Goal: Task Accomplishment & Management: Use online tool/utility

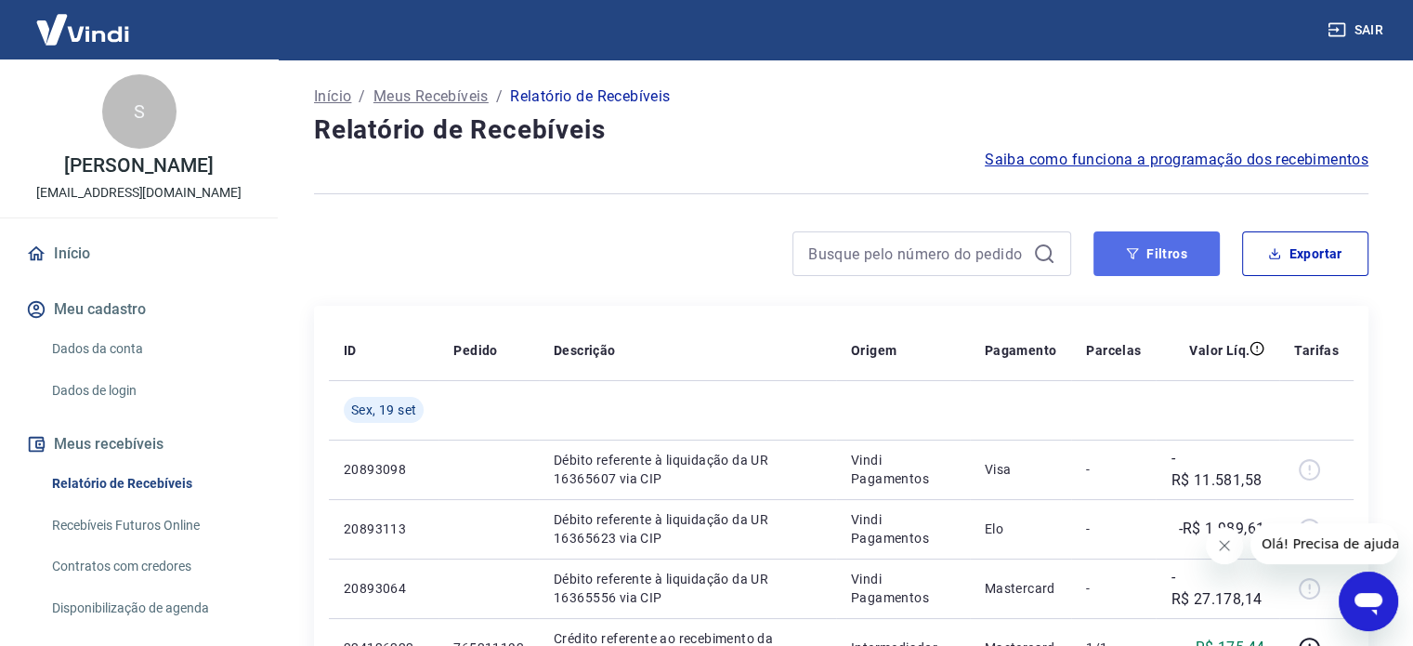
click at [1183, 252] on button "Filtros" at bounding box center [1156, 253] width 126 height 45
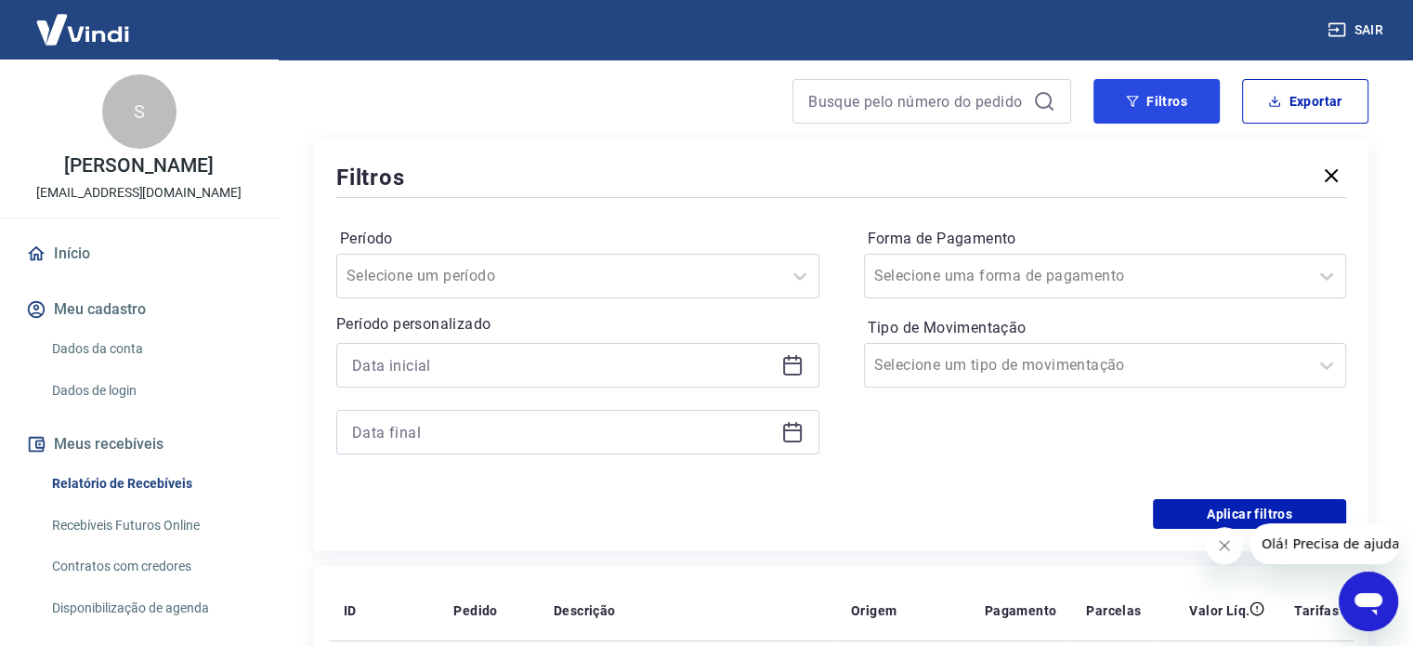
scroll to position [186, 0]
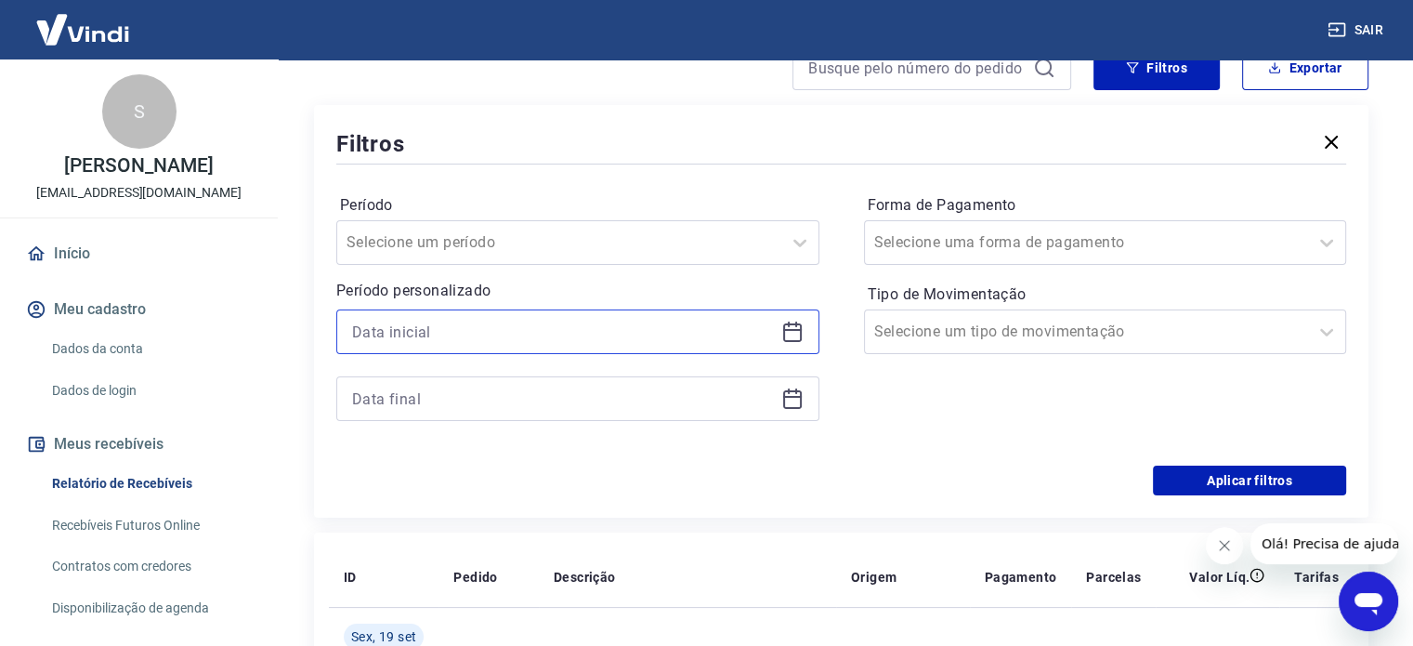
click at [686, 333] on input at bounding box center [563, 332] width 422 height 28
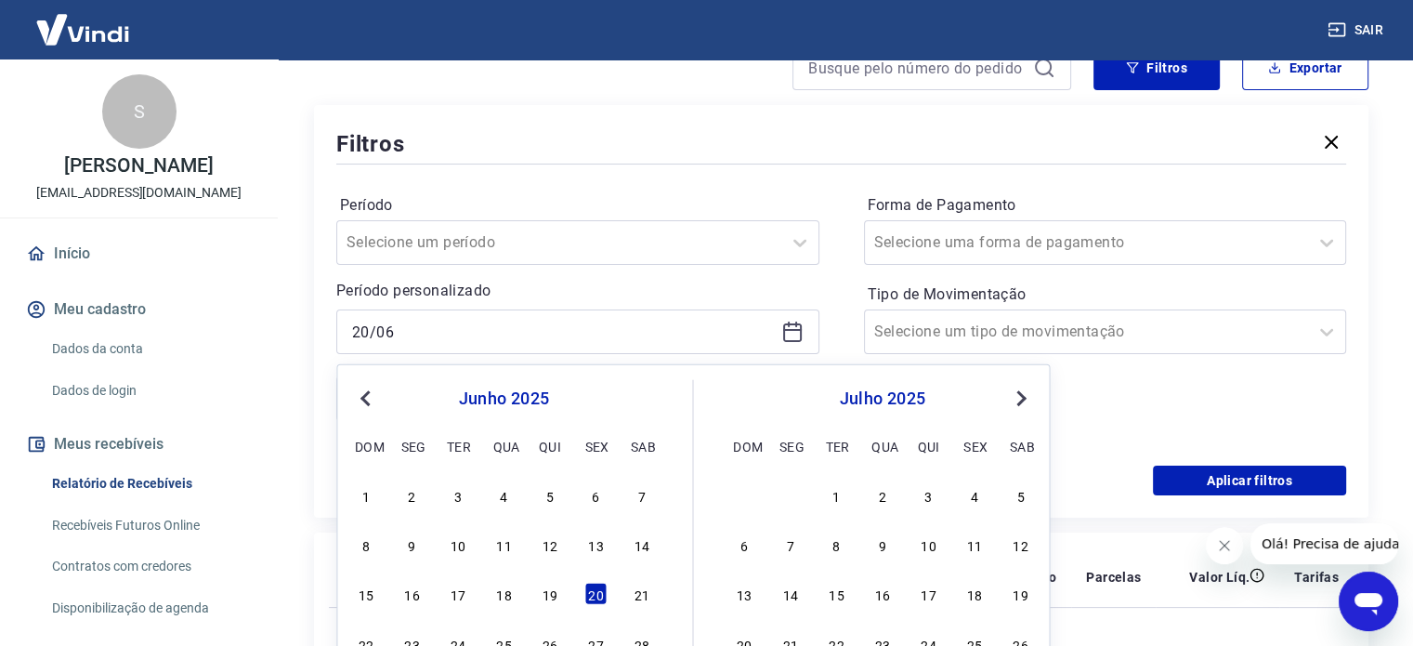
type input "[DATE]"
click at [785, 334] on icon at bounding box center [792, 331] width 22 height 22
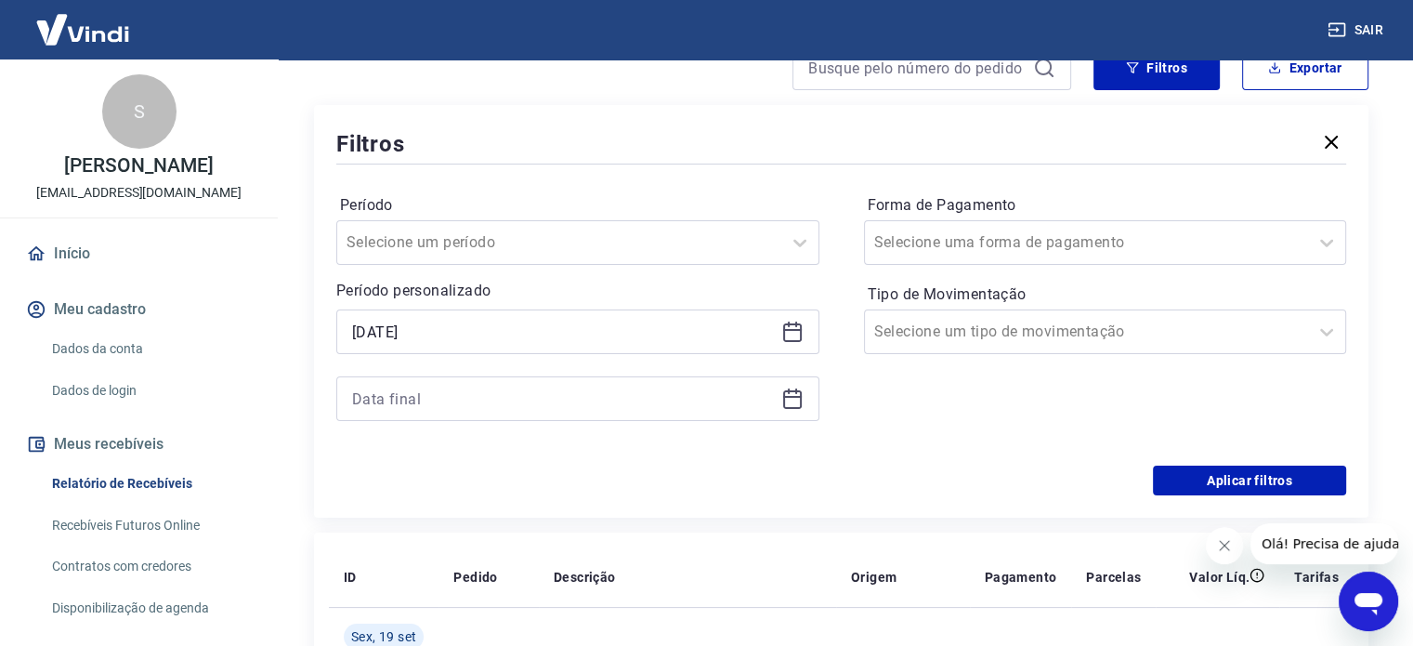
click at [643, 117] on div "Filtros Período Selecione um período Período personalizado [DATE] Forma de Paga…" at bounding box center [841, 311] width 1054 height 412
click at [505, 380] on div at bounding box center [577, 398] width 483 height 45
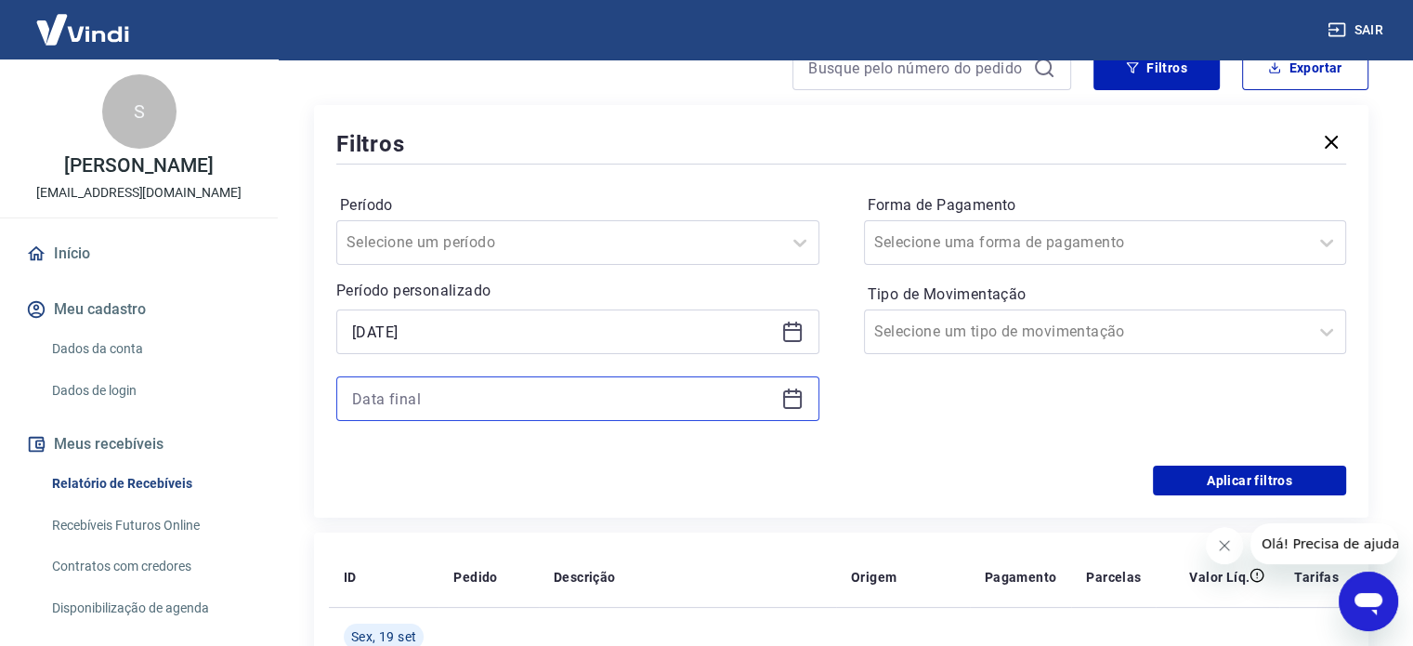
click at [471, 400] on input at bounding box center [563, 399] width 422 height 28
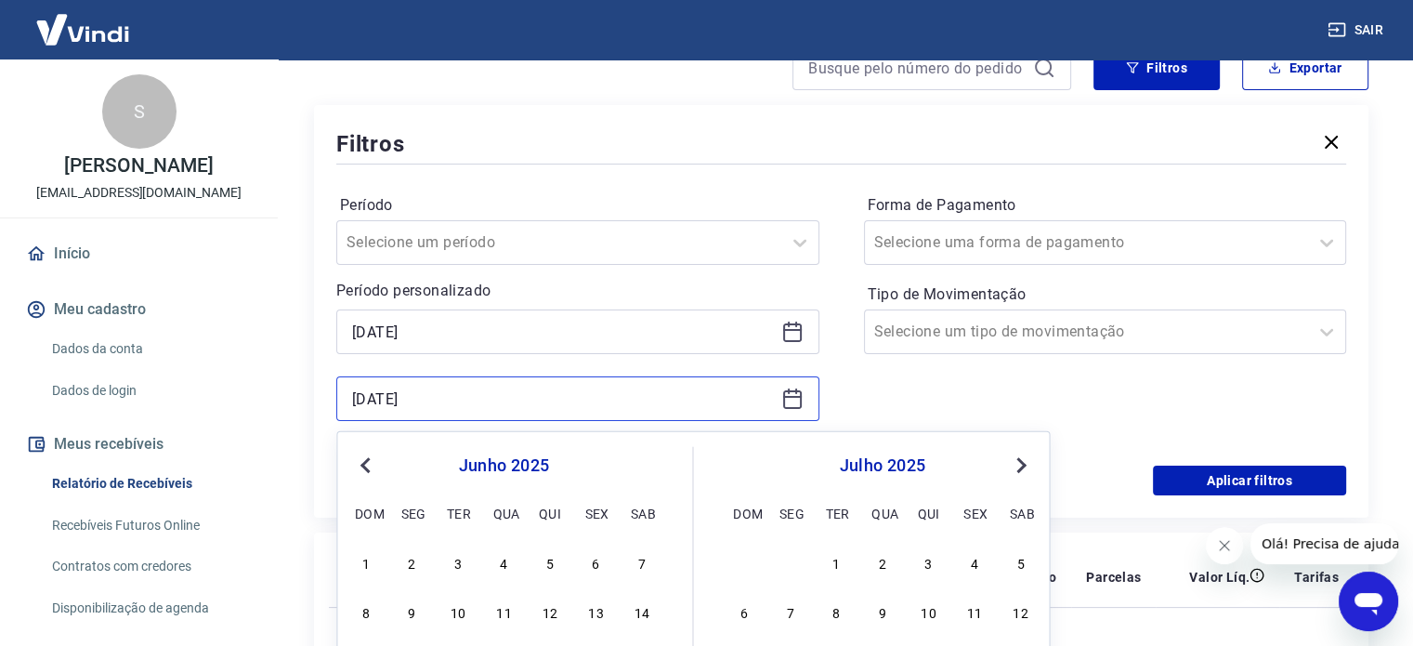
type input "[DATE]"
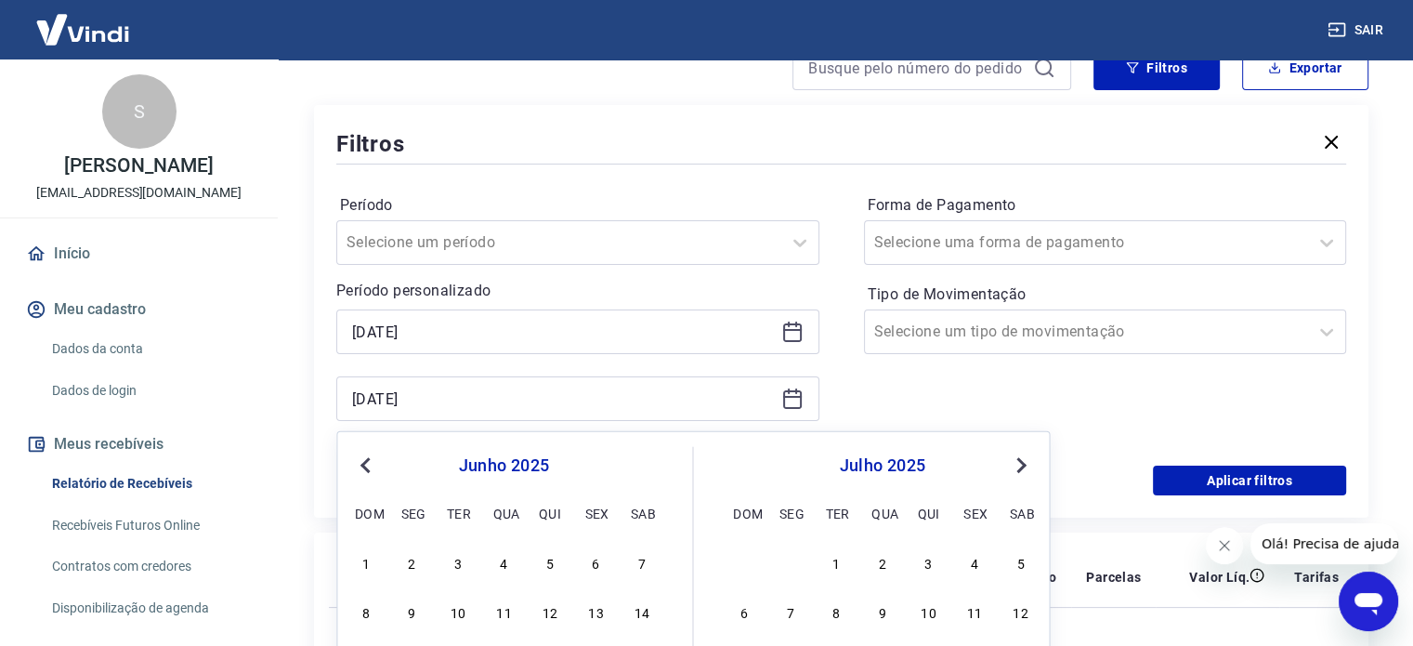
click at [951, 393] on div "Forma de Pagamento Selecione uma forma de pagamento Tipo de Movimentação Seleci…" at bounding box center [1105, 316] width 483 height 253
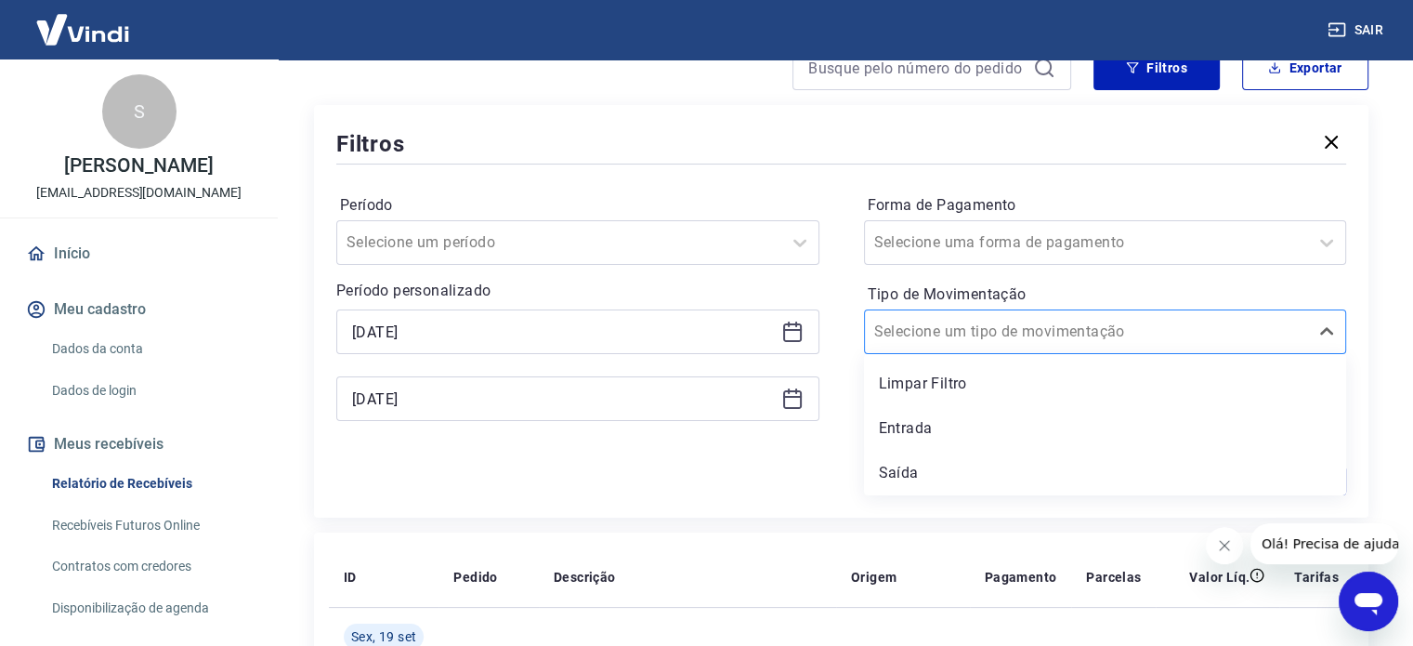
click at [988, 328] on input "Tipo de Movimentação" at bounding box center [968, 331] width 188 height 22
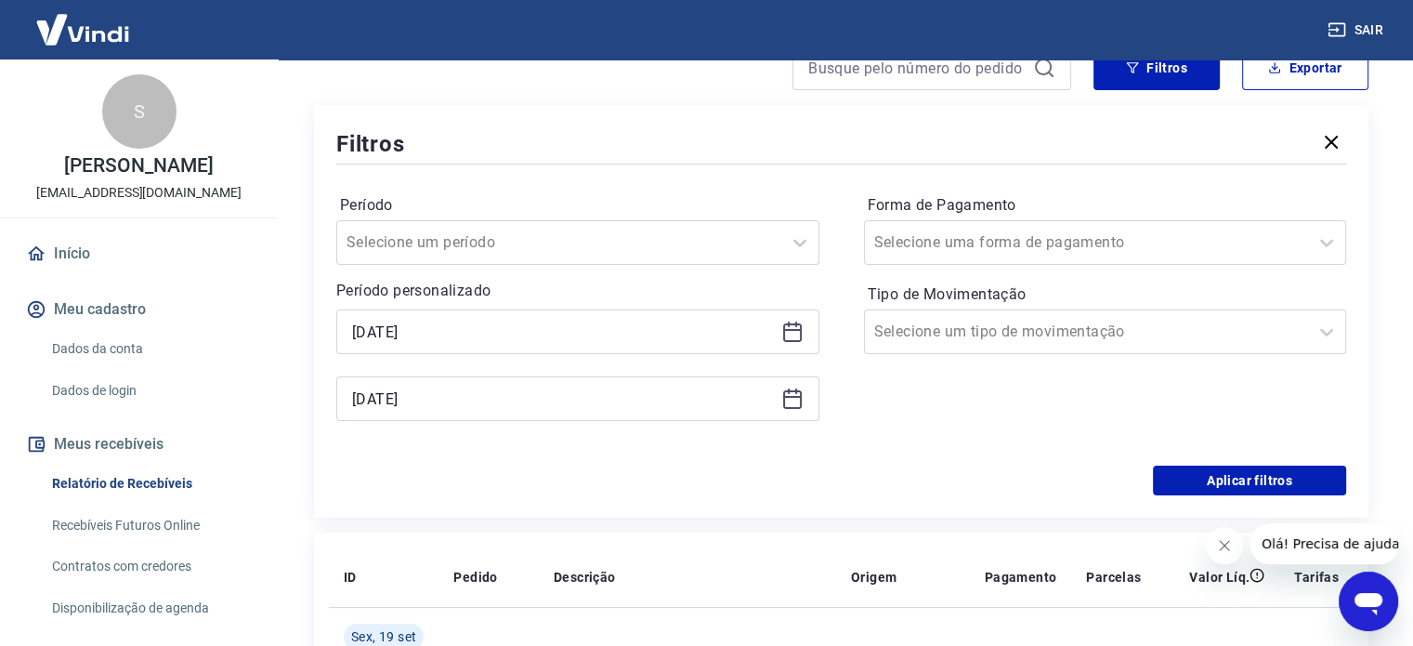
click at [738, 446] on div "Período Selecione um período Período personalizado [DATE] [DATE] Forma de Pagam…" at bounding box center [841, 316] width 1010 height 297
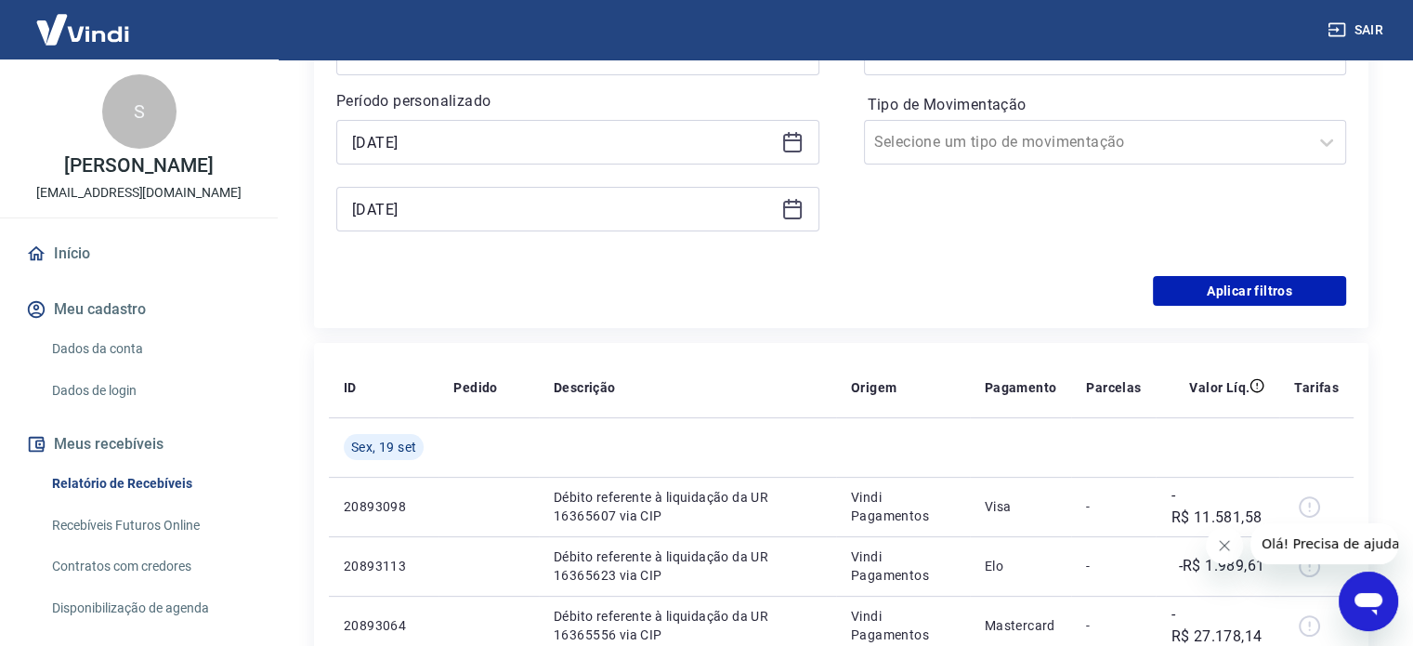
scroll to position [372, 0]
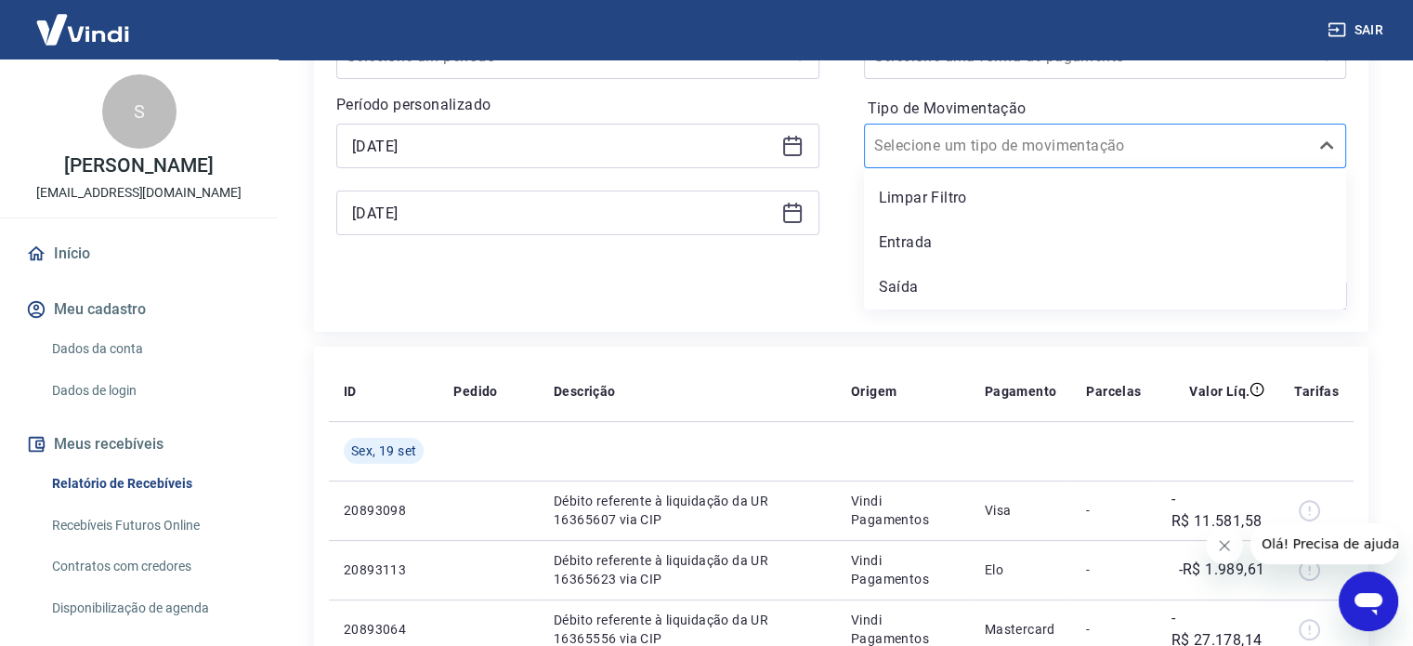
click at [1048, 148] on div at bounding box center [1086, 146] width 425 height 26
click at [952, 290] on div "Saída" at bounding box center [1105, 286] width 483 height 37
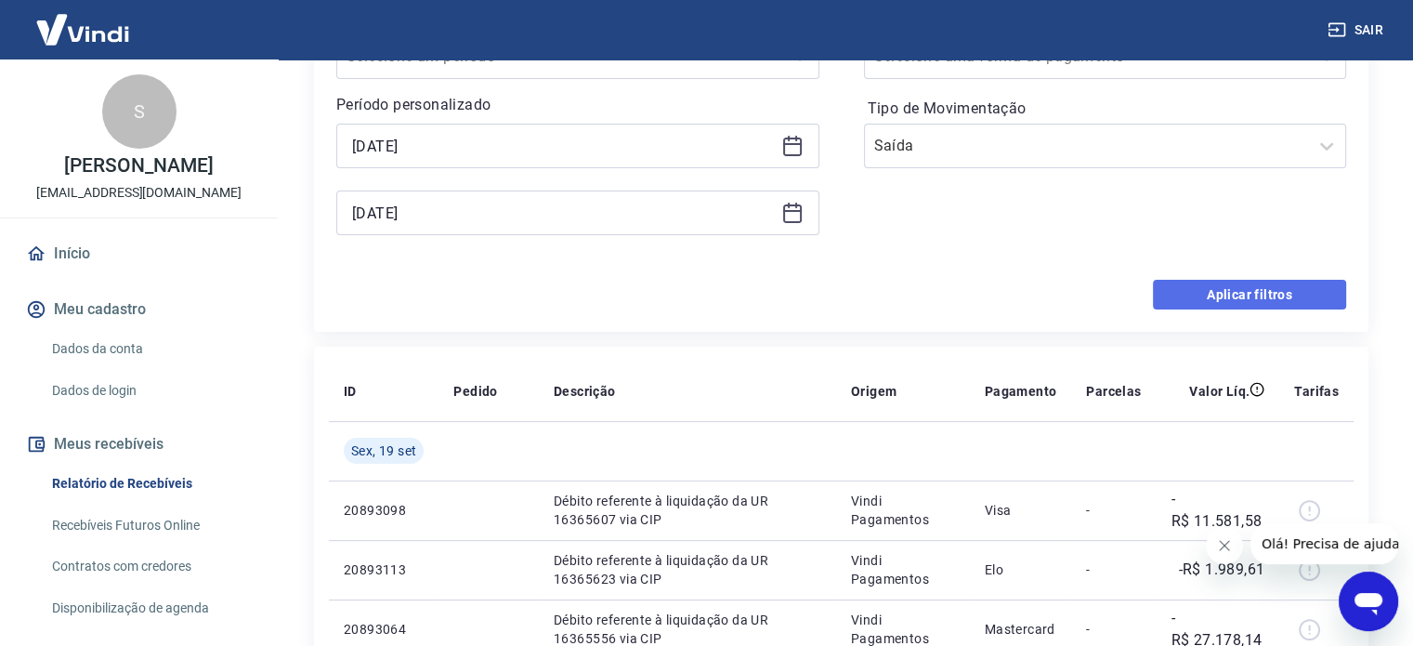
click at [1254, 292] on button "Aplicar filtros" at bounding box center [1249, 295] width 193 height 30
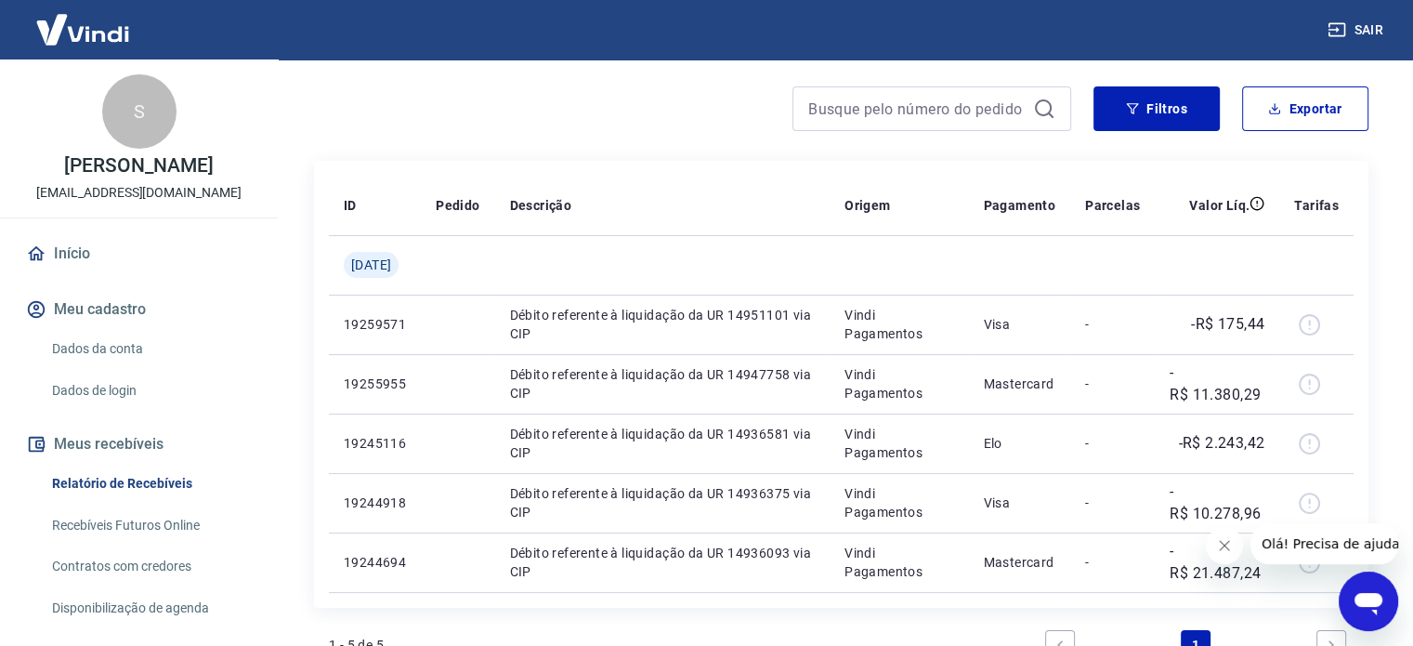
scroll to position [116, 0]
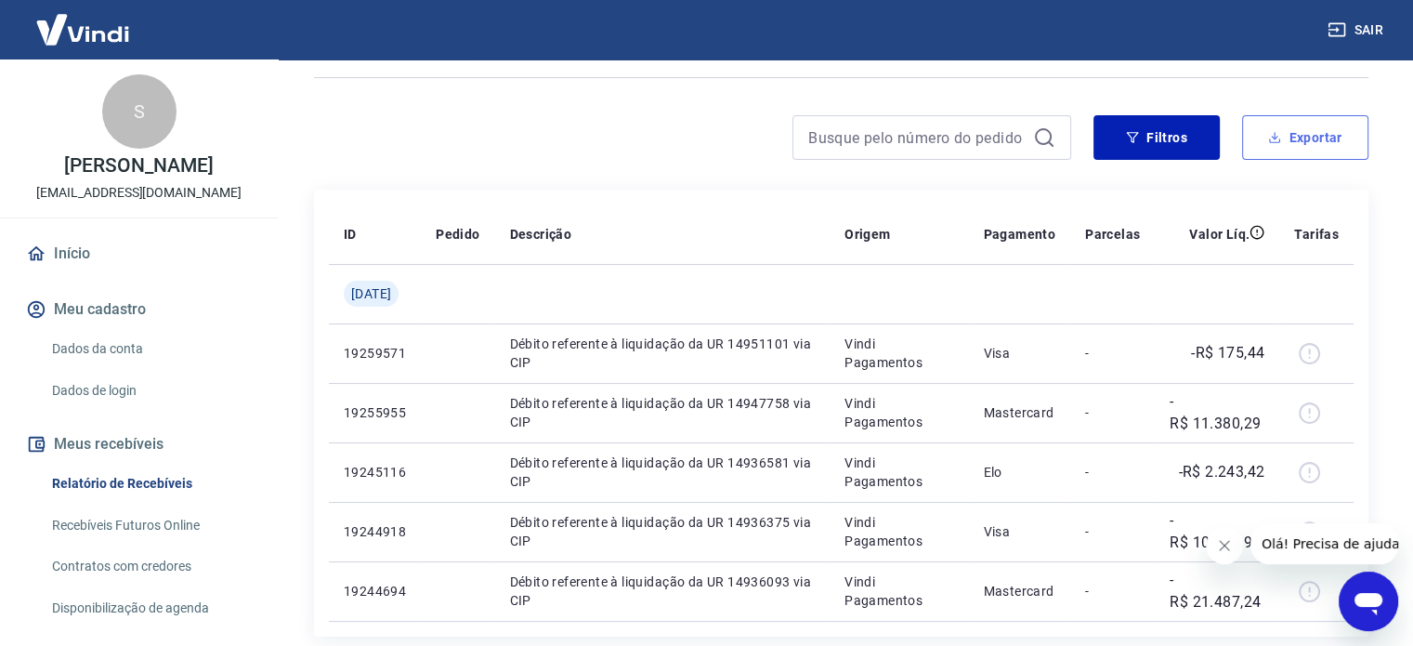
click at [1300, 145] on button "Exportar" at bounding box center [1305, 137] width 126 height 45
type input "[DATE]"
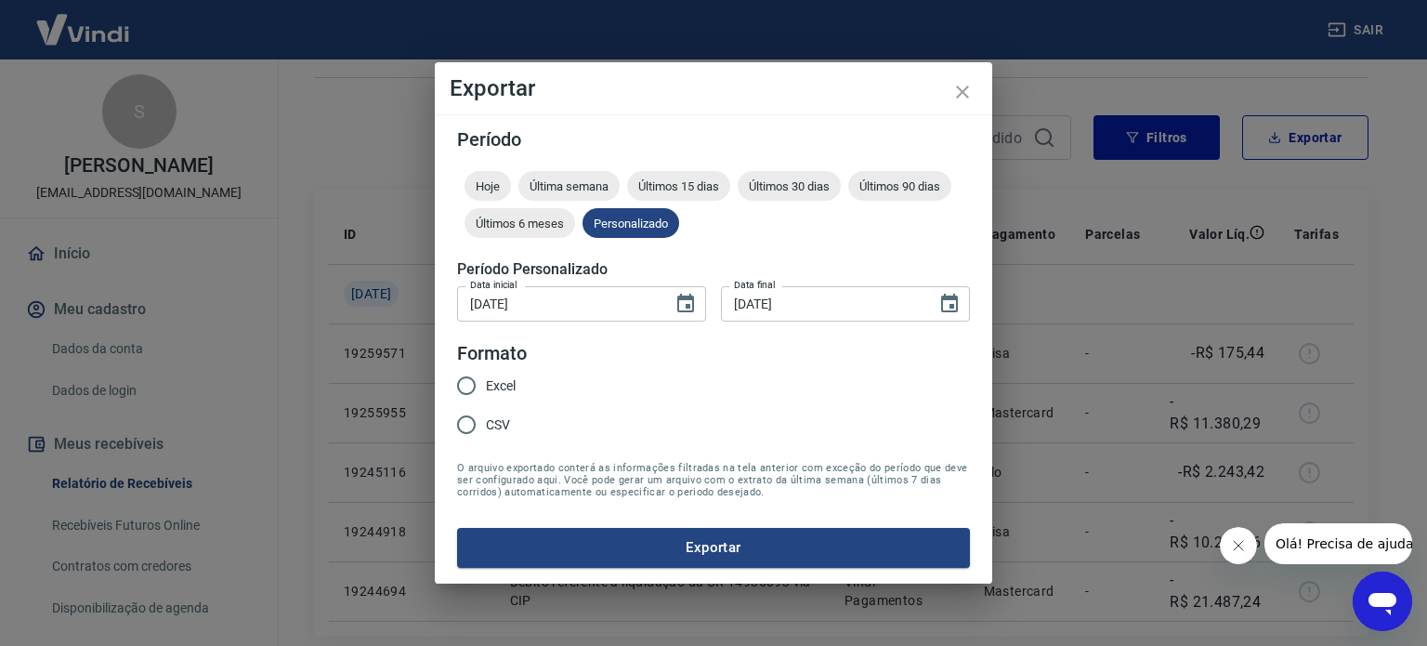
click at [493, 386] on span "Excel" at bounding box center [501, 386] width 30 height 20
click at [486, 386] on input "Excel" at bounding box center [466, 385] width 39 height 39
radio input "true"
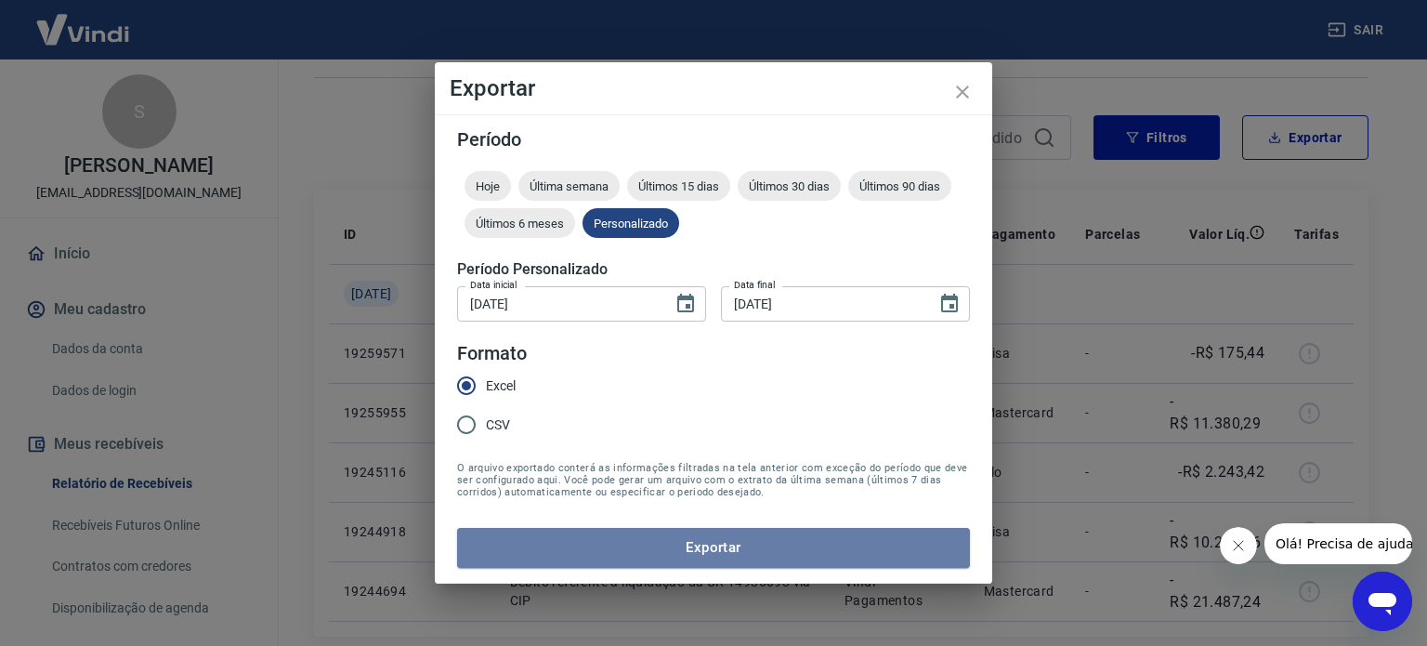
drag, startPoint x: 727, startPoint y: 545, endPoint x: 731, endPoint y: 535, distance: 10.9
click at [728, 545] on button "Exportar" at bounding box center [713, 547] width 513 height 39
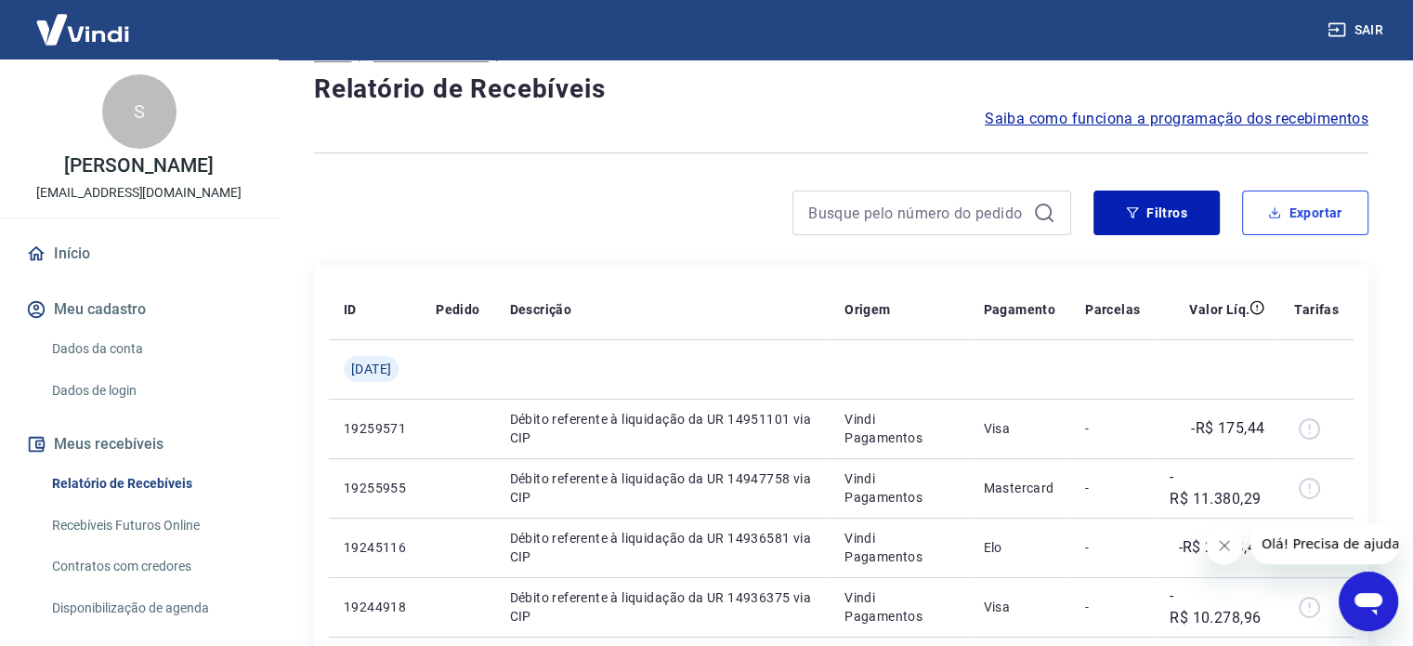
scroll to position [0, 0]
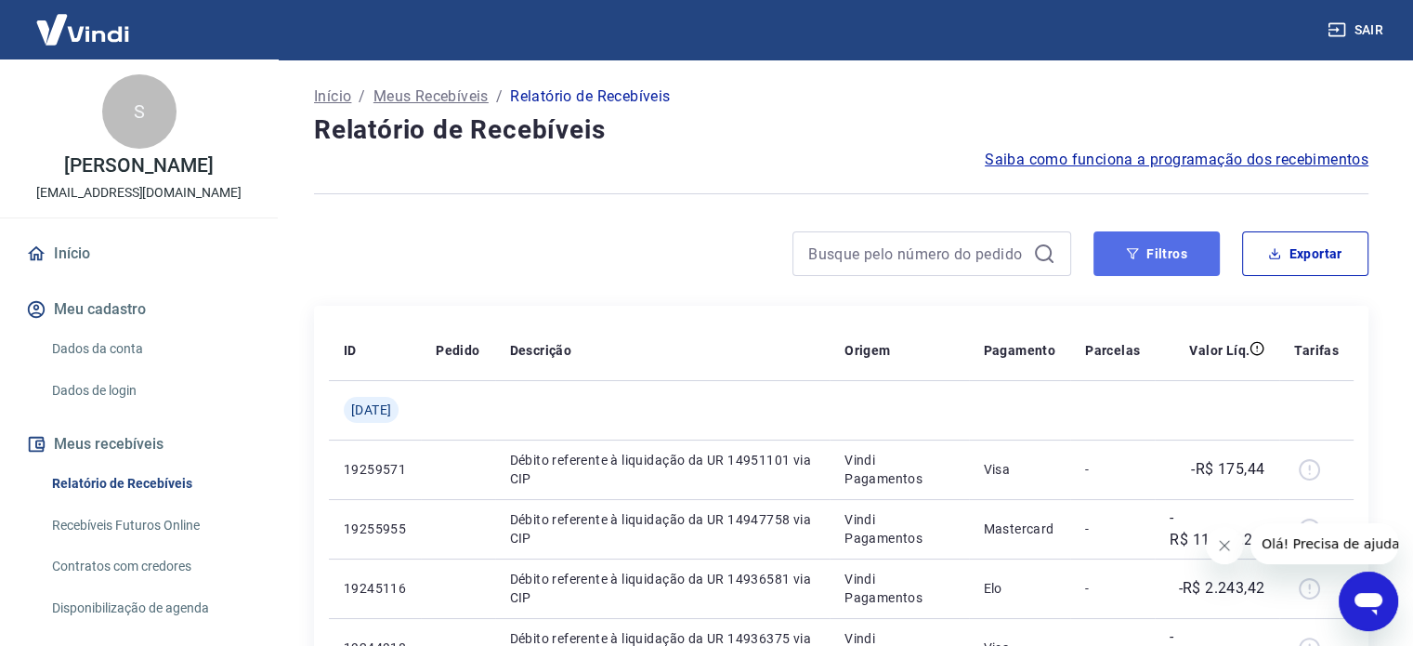
click at [1158, 265] on button "Filtros" at bounding box center [1156, 253] width 126 height 45
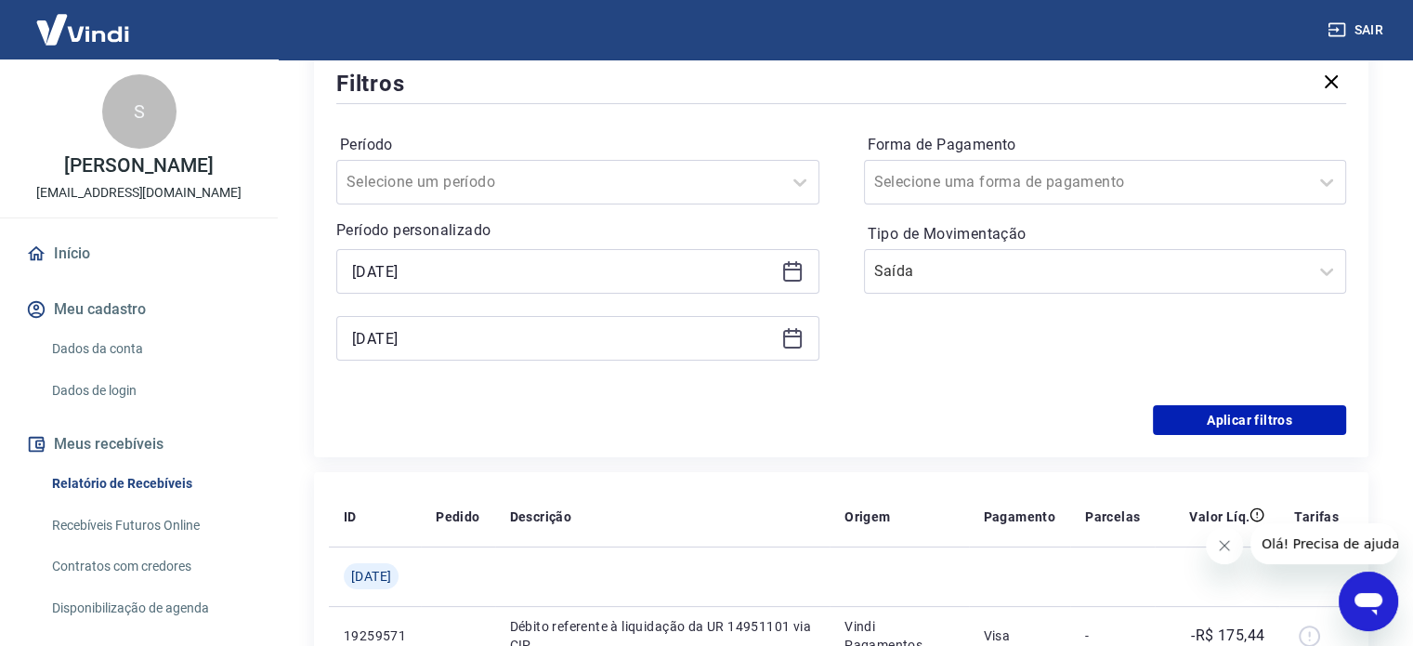
scroll to position [279, 0]
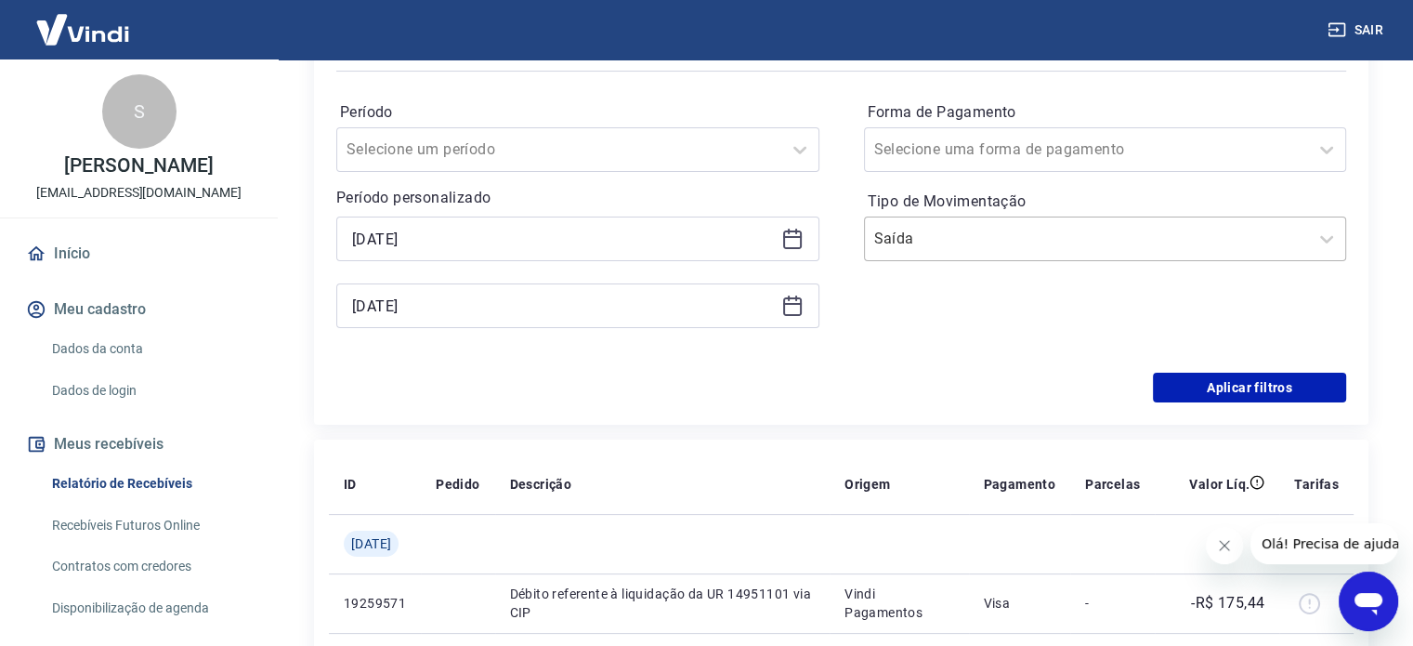
click at [1186, 248] on div at bounding box center [1086, 239] width 425 height 26
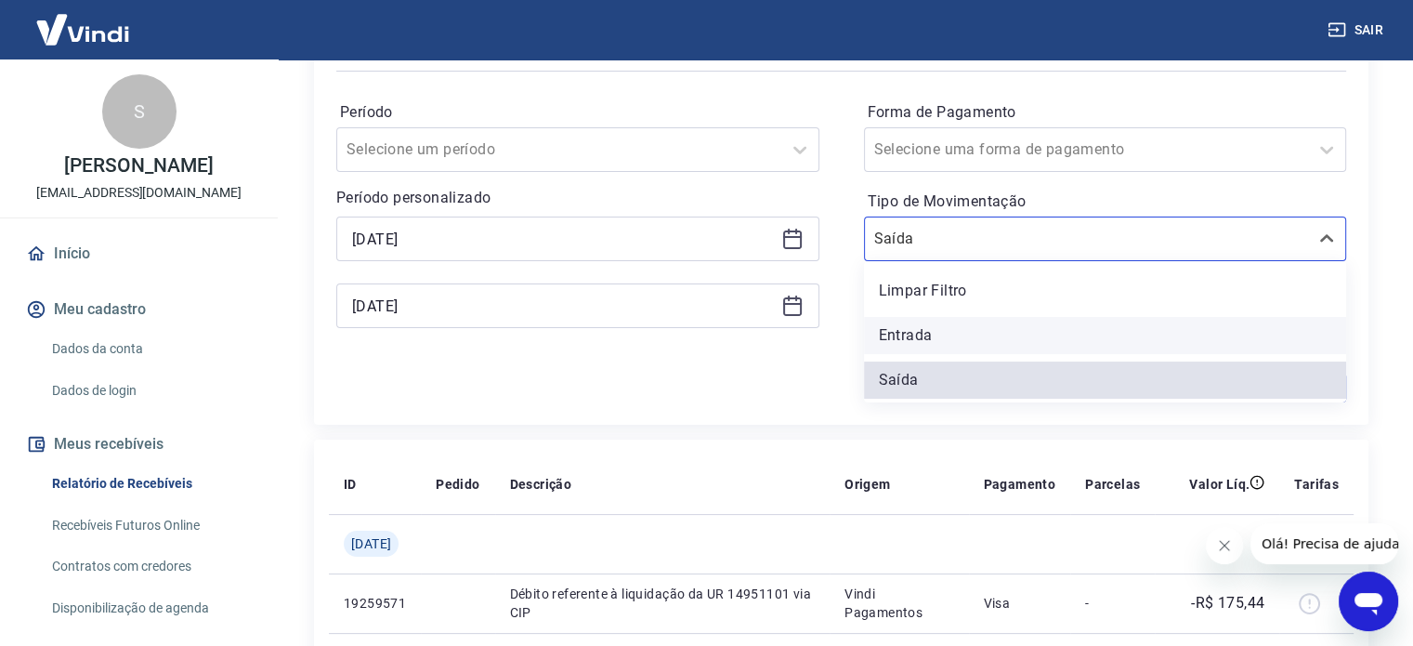
click at [955, 333] on div "Entrada" at bounding box center [1105, 335] width 483 height 37
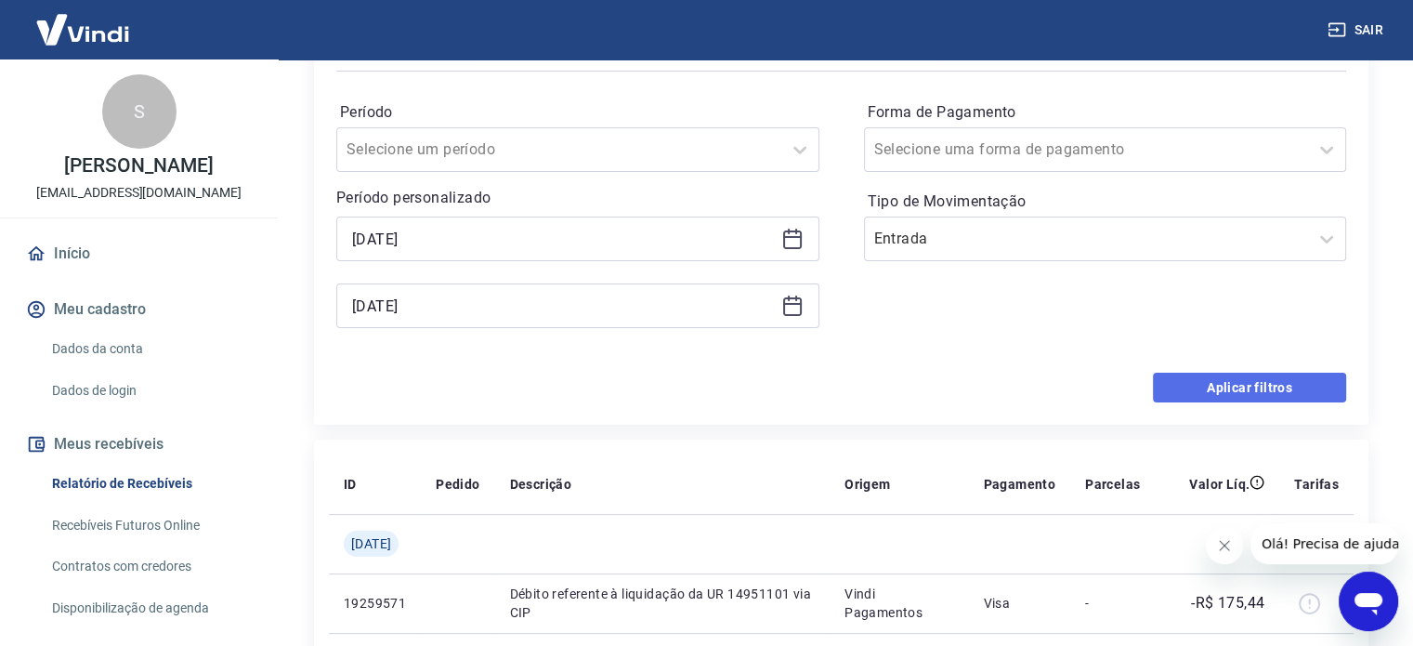
click at [1213, 378] on button "Aplicar filtros" at bounding box center [1249, 387] width 193 height 30
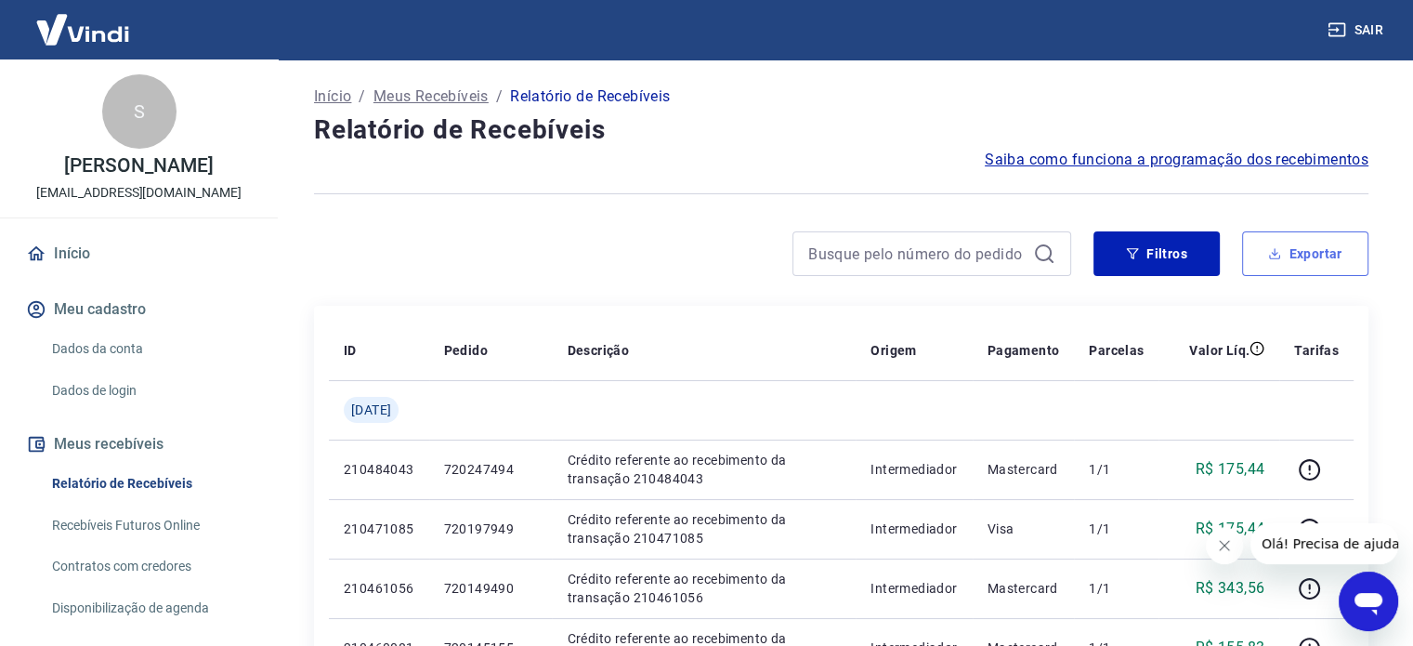
click at [1279, 256] on icon "button" at bounding box center [1275, 257] width 11 height 5
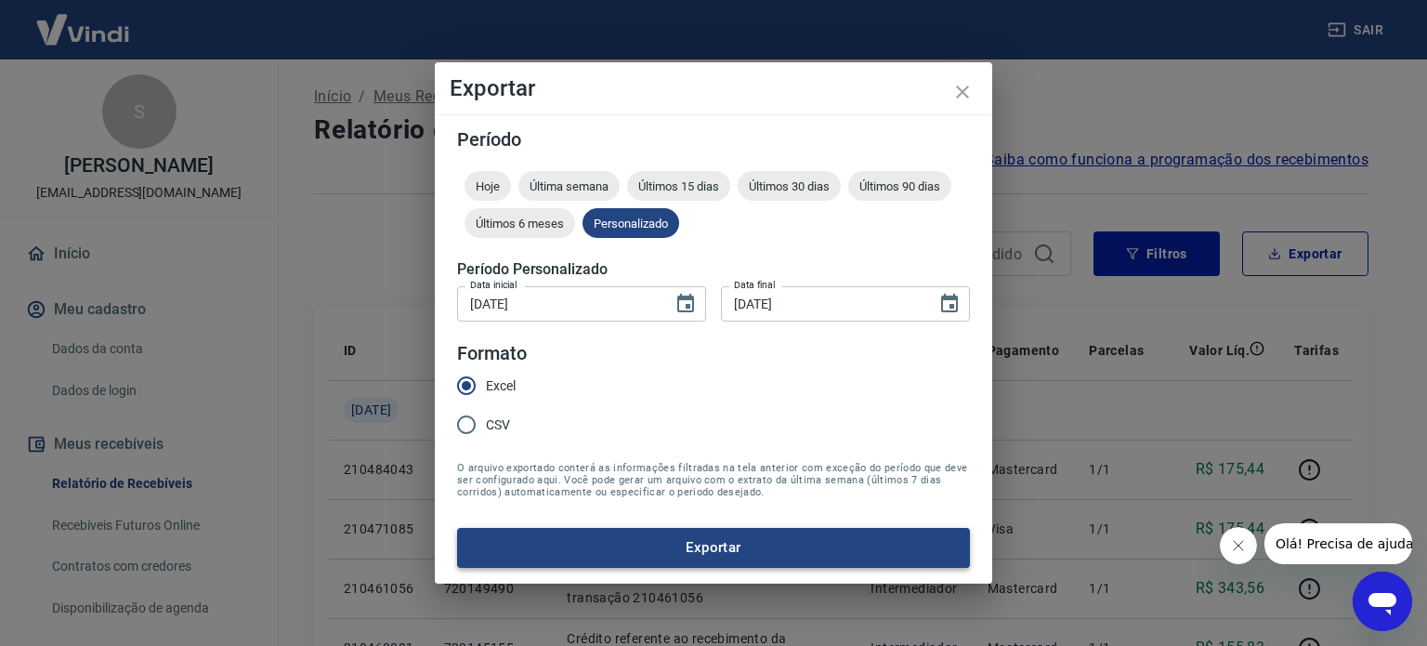
click at [680, 547] on button "Exportar" at bounding box center [713, 547] width 513 height 39
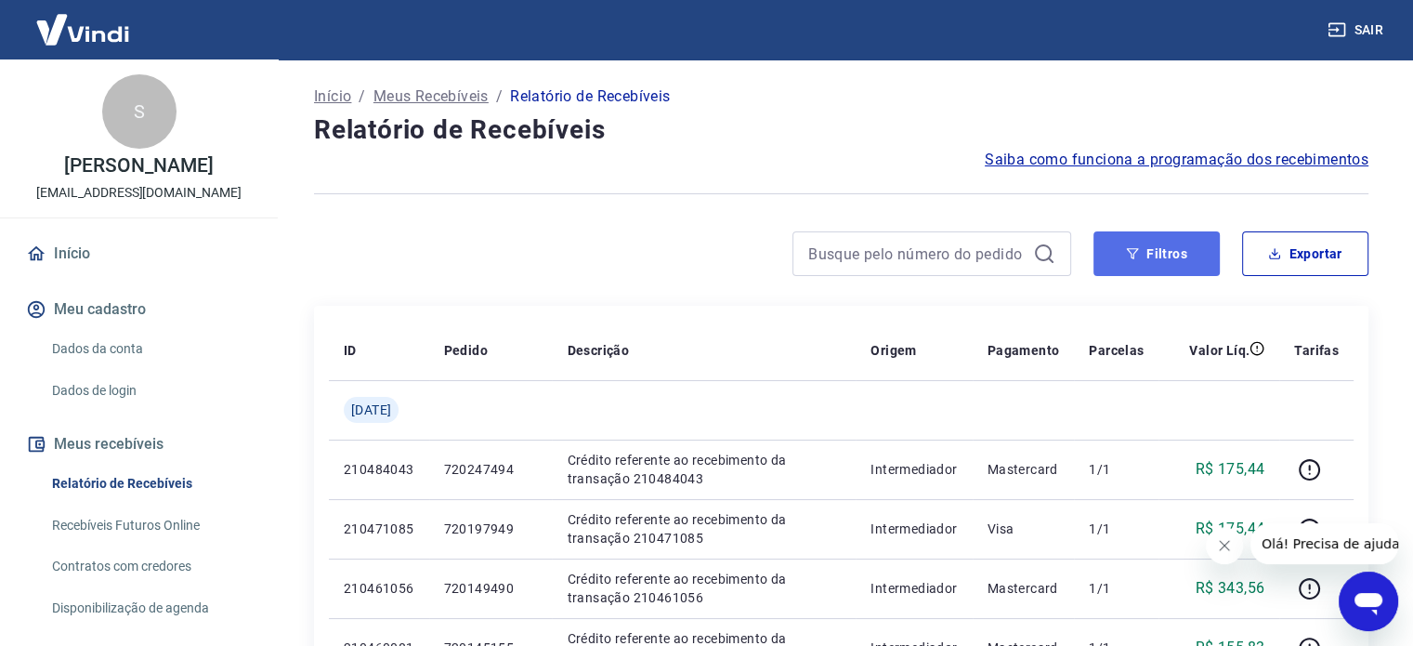
click at [1146, 242] on button "Filtros" at bounding box center [1156, 253] width 126 height 45
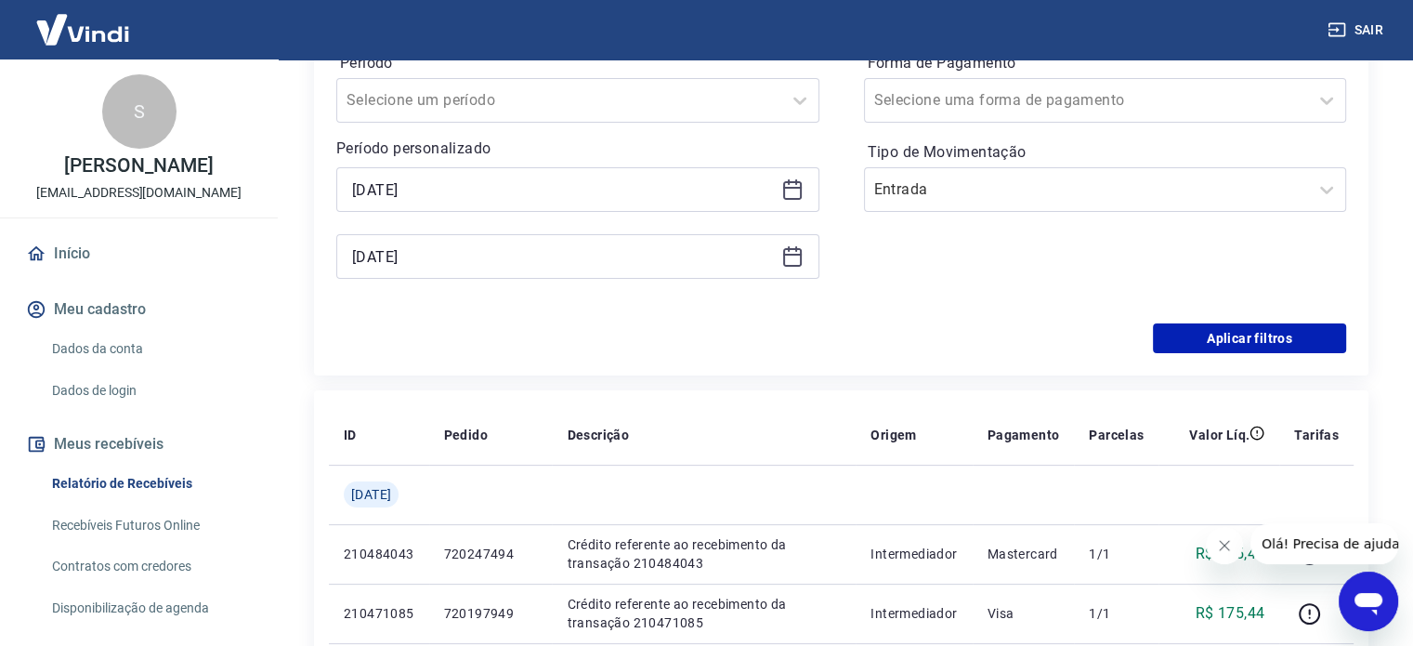
scroll to position [372, 0]
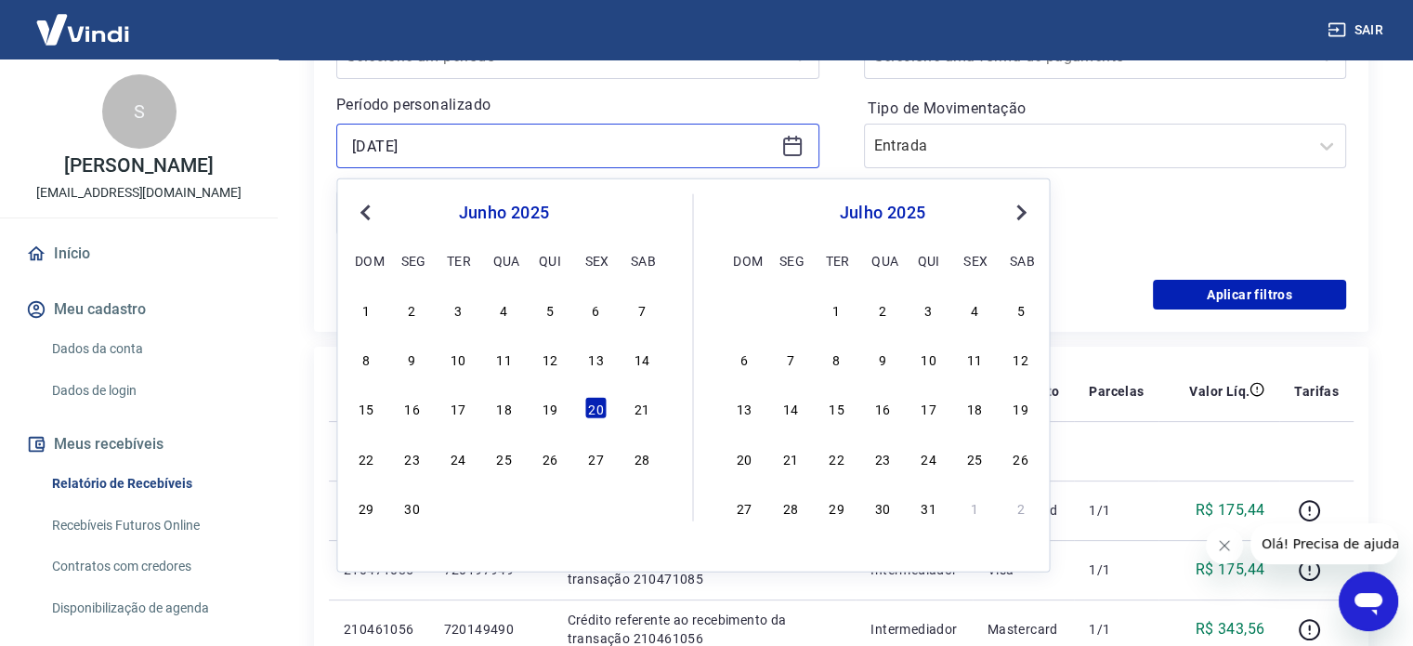
drag, startPoint x: 362, startPoint y: 151, endPoint x: 335, endPoint y: 150, distance: 27.0
click at [336, 150] on div "[DATE]" at bounding box center [577, 146] width 483 height 45
drag, startPoint x: 484, startPoint y: 144, endPoint x: 295, endPoint y: 144, distance: 188.6
click at [295, 144] on div "Início / Meus Recebíveis / Relatório de Recebíveis Relatório de Recebíveis Saib…" at bounding box center [841, 375] width 1099 height 1375
type input "[DATE]"
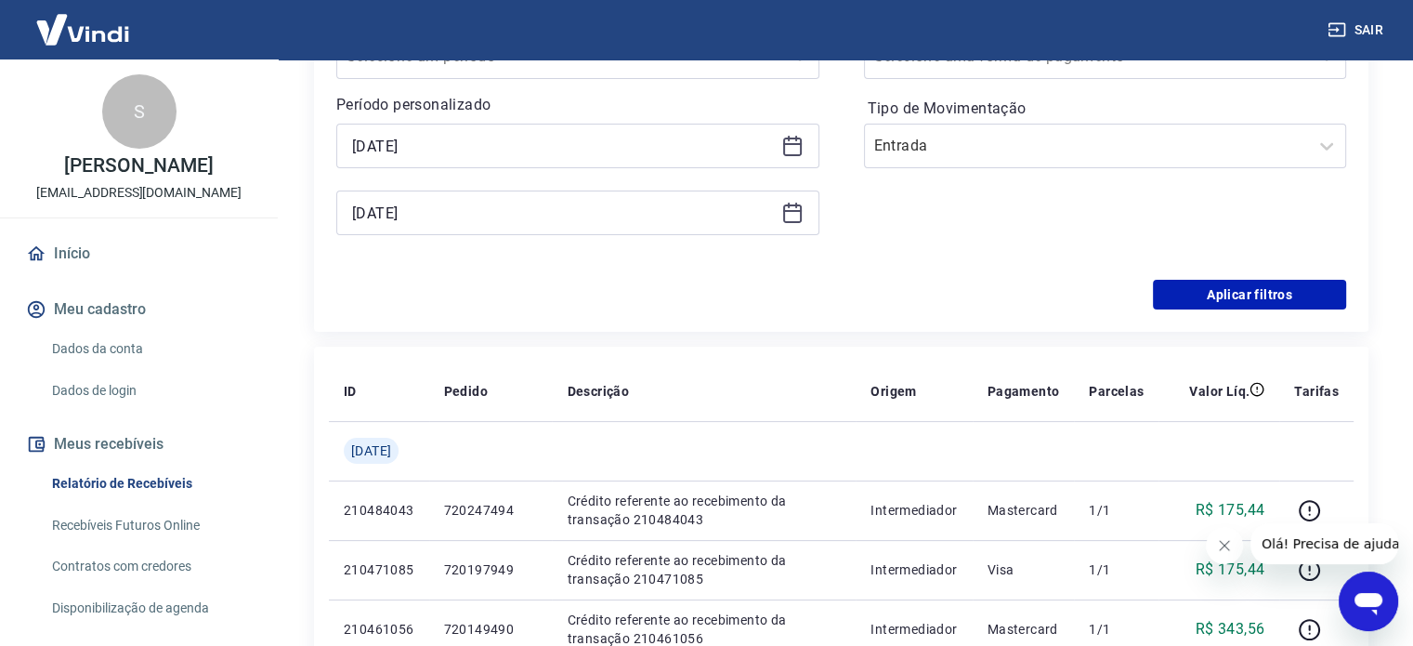
click at [295, 144] on div "Início / Meus Recebíveis / Relatório de Recebíveis Relatório de Recebíveis Saib…" at bounding box center [841, 375] width 1099 height 1375
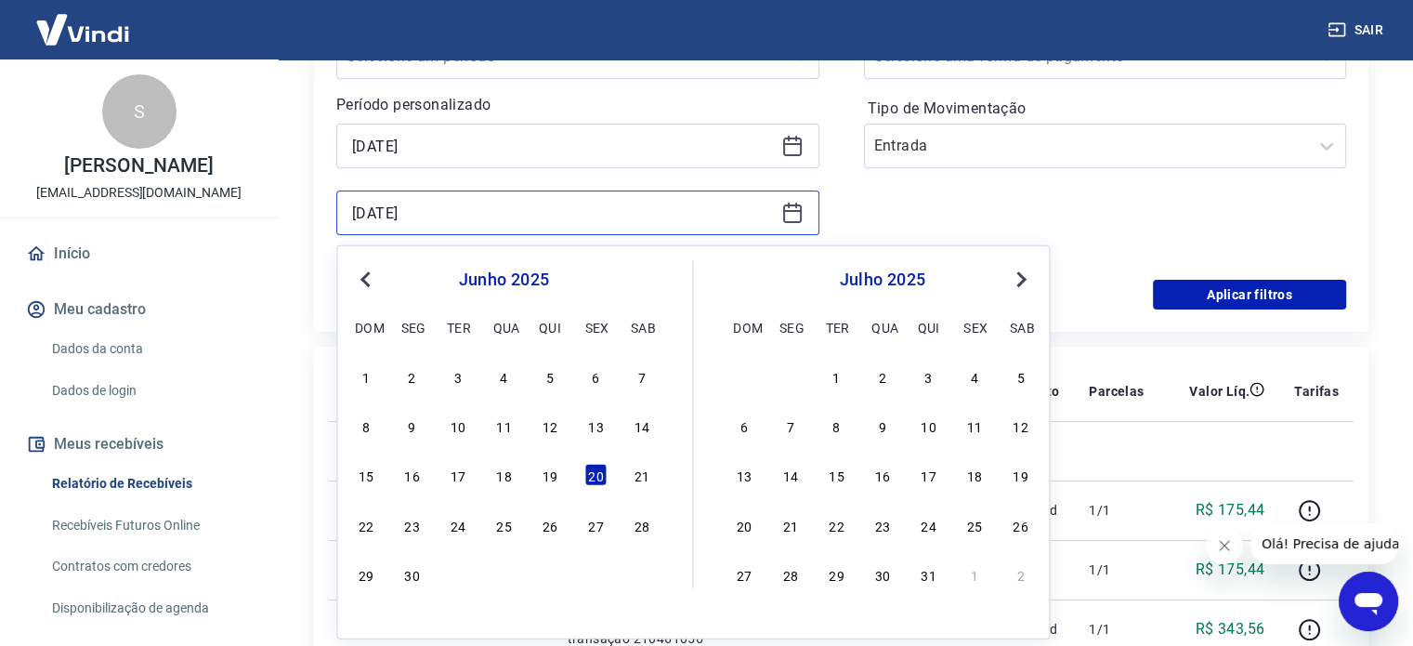
drag, startPoint x: 461, startPoint y: 210, endPoint x: 326, endPoint y: 213, distance: 134.7
click at [326, 213] on div "Filtros Período Selecione um período Período personalizado [DATE] [DATE] Previo…" at bounding box center [841, 125] width 1054 height 412
type input "[DATE]"
click at [323, 196] on div "Filtros Período Selecione um período Período personalizado [DATE] [DATE] Previo…" at bounding box center [841, 125] width 1054 height 412
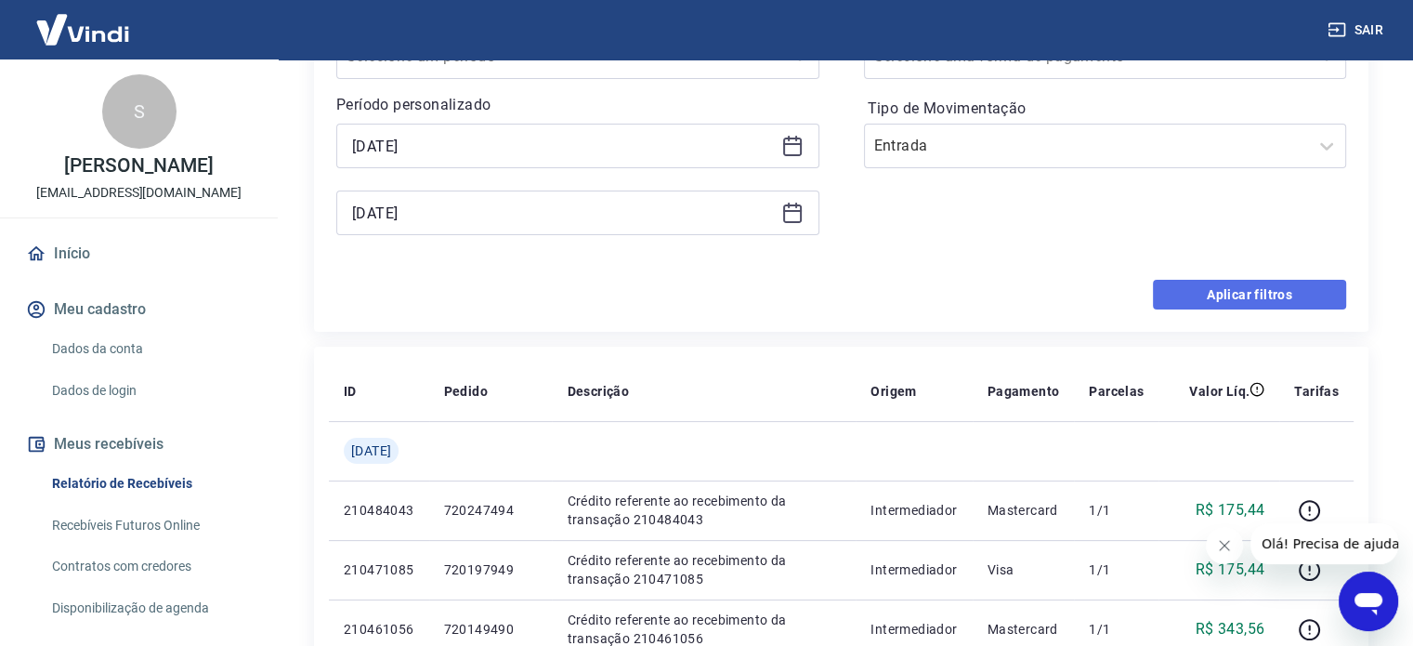
click at [1250, 289] on button "Aplicar filtros" at bounding box center [1249, 295] width 193 height 30
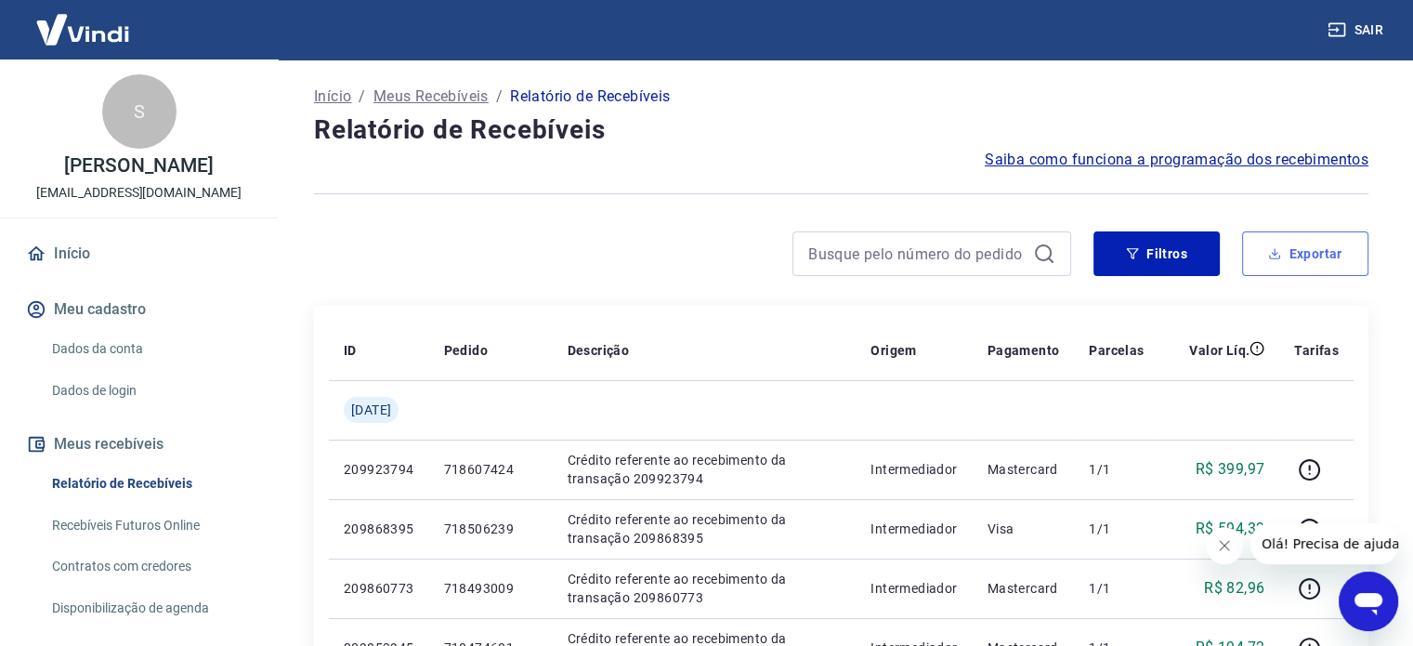
click at [1312, 256] on button "Exportar" at bounding box center [1305, 253] width 126 height 45
type input "[DATE]"
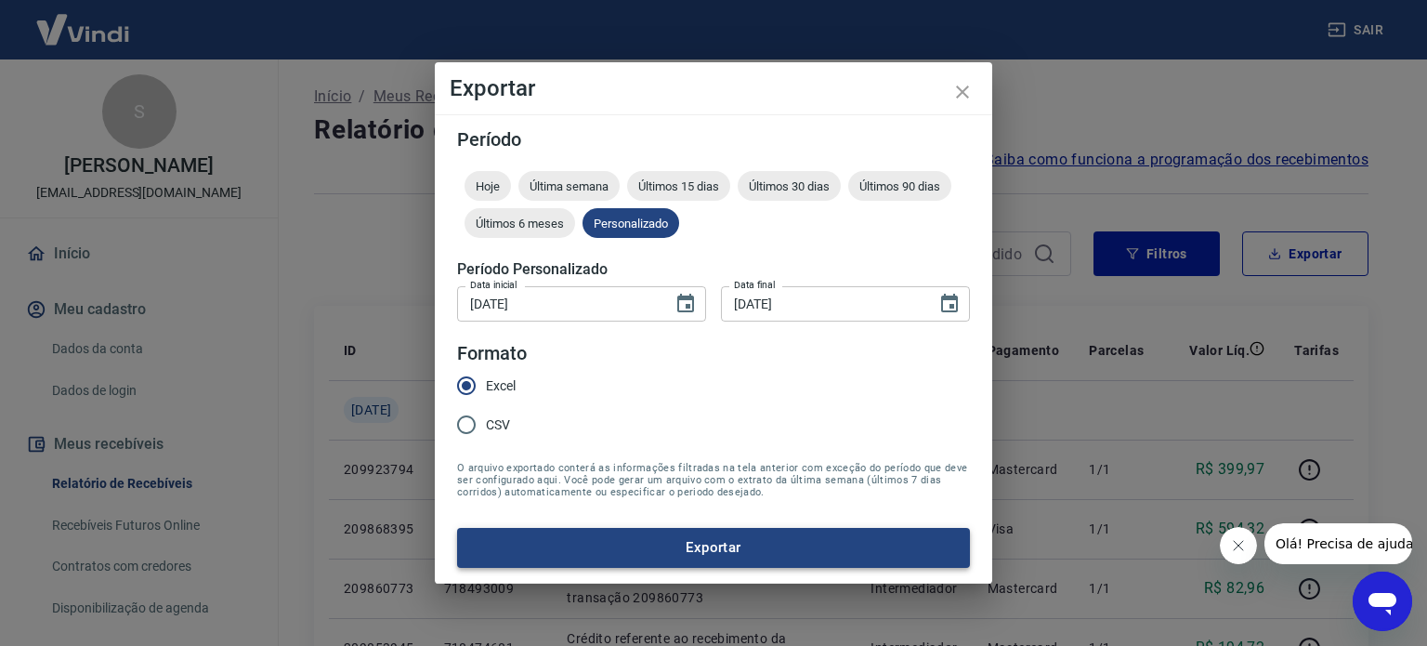
click at [727, 547] on button "Exportar" at bounding box center [713, 547] width 513 height 39
